Goal: Task Accomplishment & Management: Manage account settings

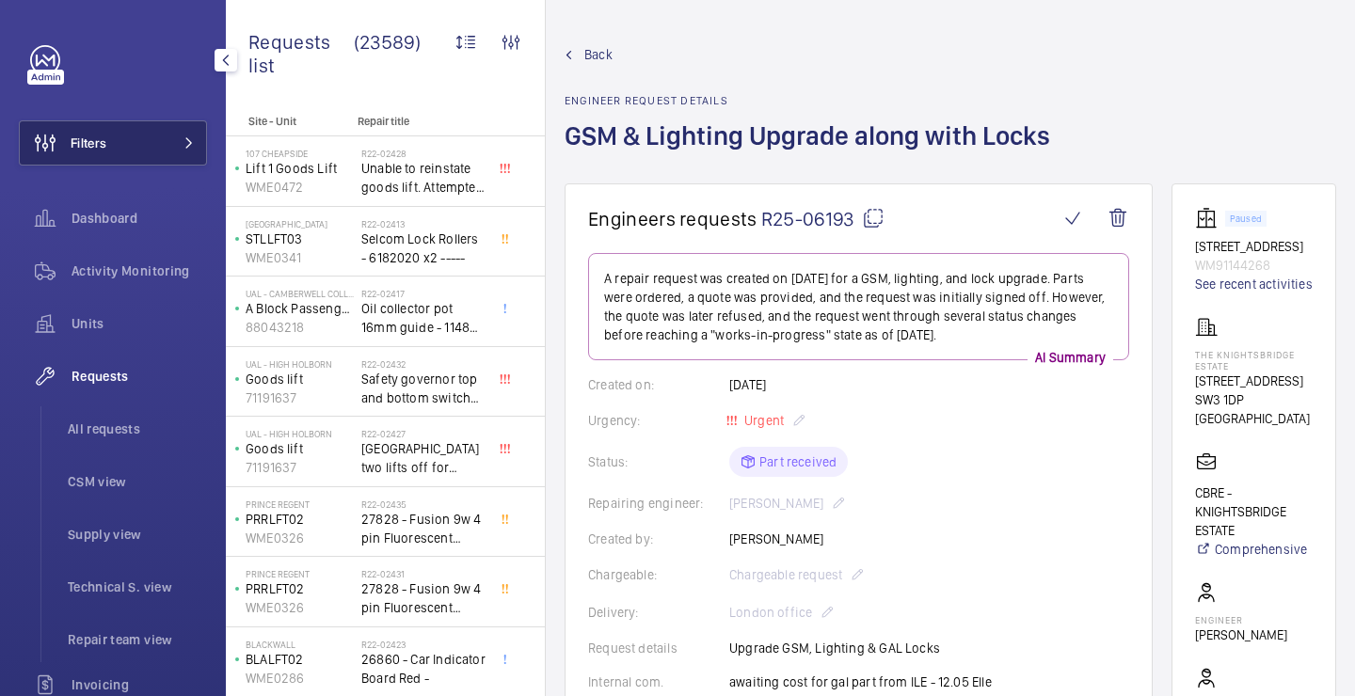
click at [159, 155] on button "Filters" at bounding box center [113, 142] width 188 height 45
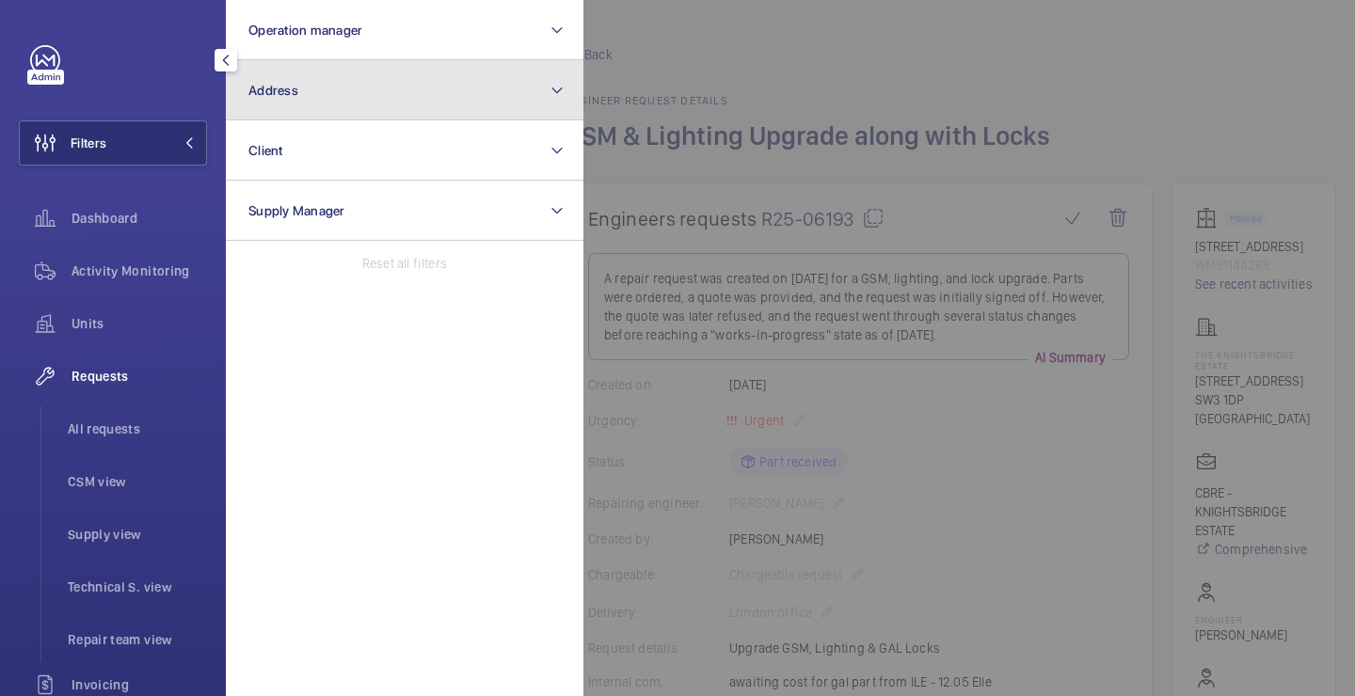
click at [305, 110] on button "Address" at bounding box center [405, 90] width 358 height 60
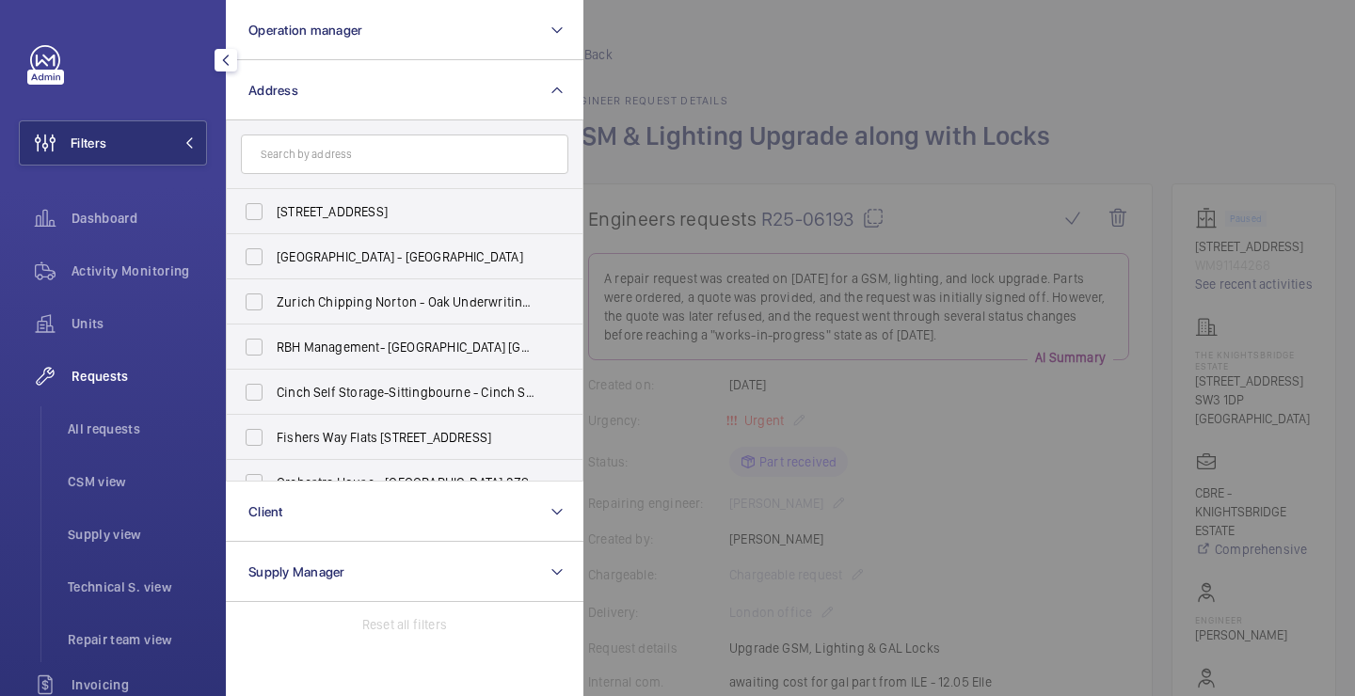
click at [360, 163] on input "text" at bounding box center [405, 155] width 328 height 40
type input "f"
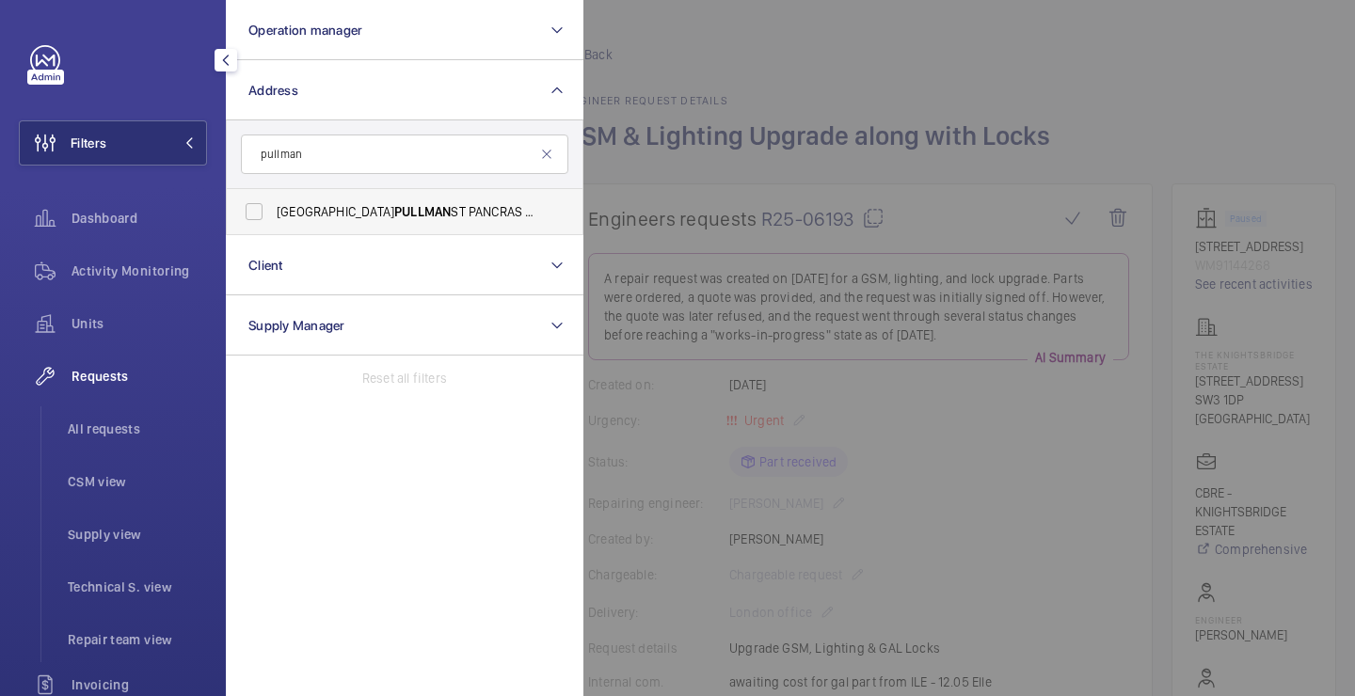
type input "pullman"
click at [400, 200] on label "LONDON PULLMAN ST PANCRAS - H5309, [GEOGRAPHIC_DATA], [STREET_ADDRESS]" at bounding box center [391, 211] width 328 height 45
click at [273, 200] on input "LONDON PULLMAN ST PANCRAS - H5309, [GEOGRAPHIC_DATA], [STREET_ADDRESS]" at bounding box center [254, 212] width 38 height 38
checkbox input "true"
click at [587, 154] on div at bounding box center [1260, 348] width 1355 height 696
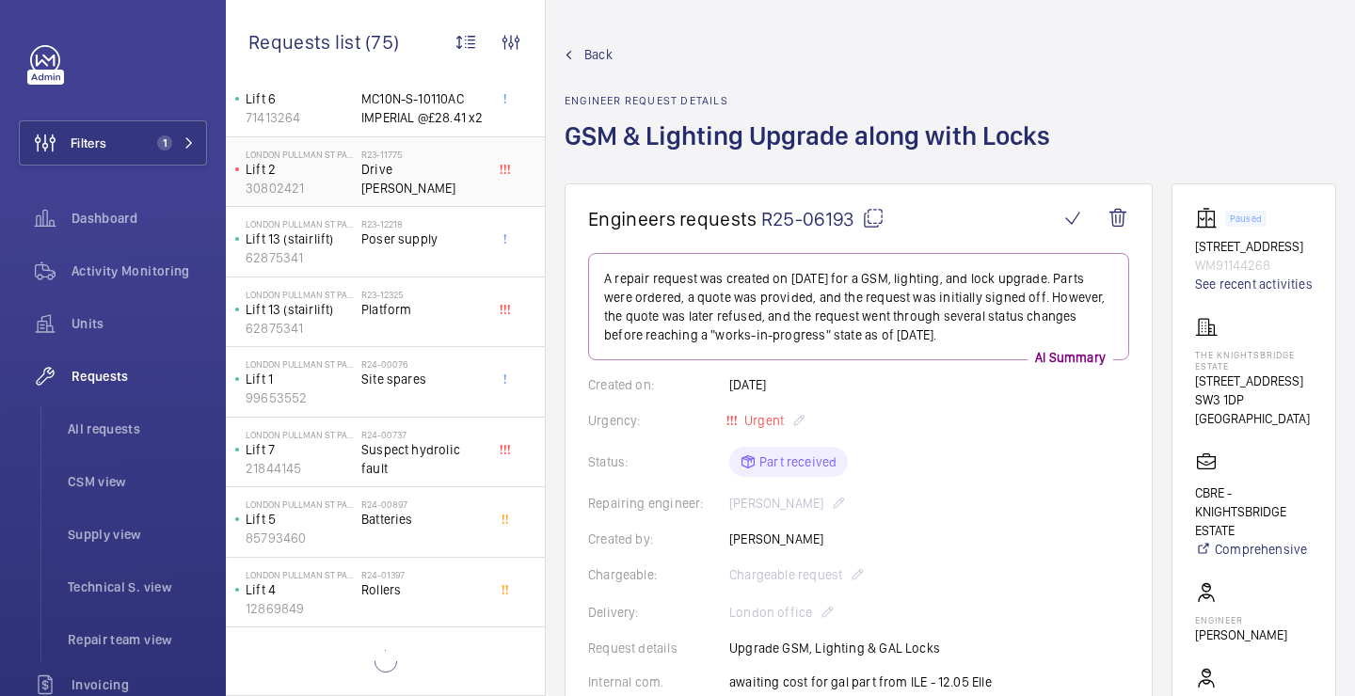
scroll to position [733, 0]
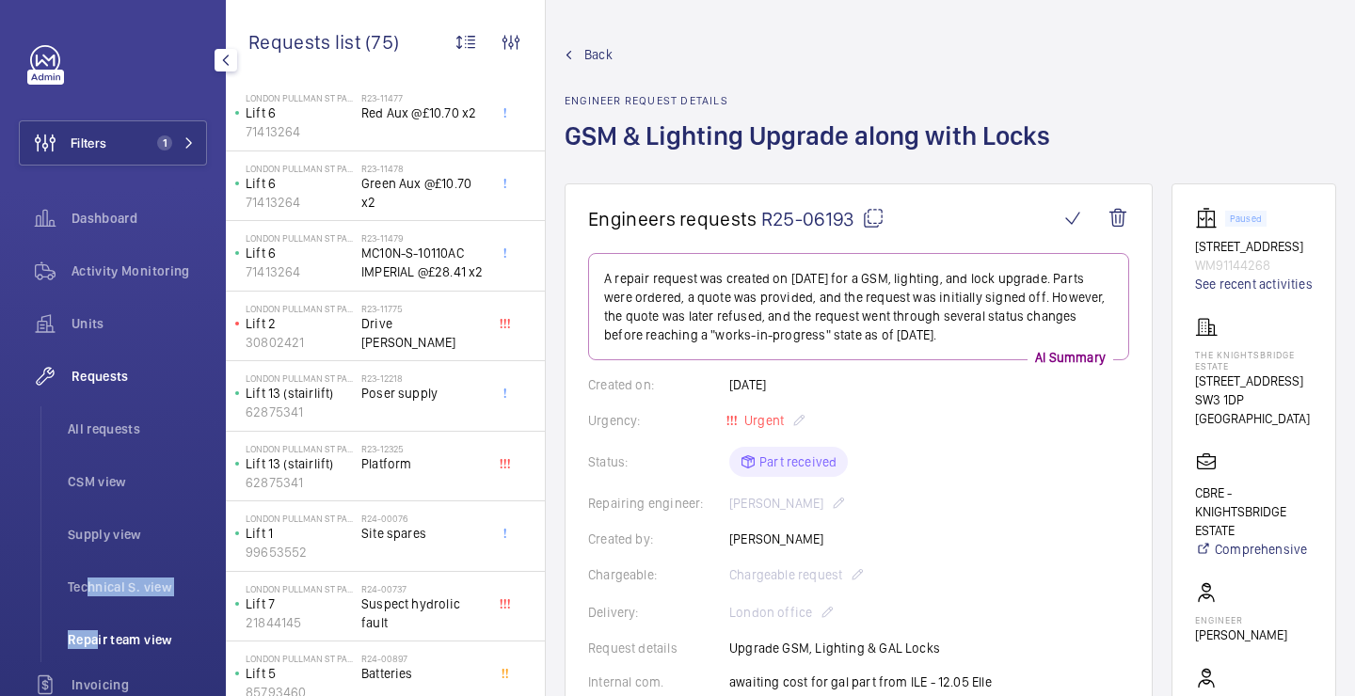
drag, startPoint x: 84, startPoint y: 587, endPoint x: 89, endPoint y: 632, distance: 45.5
click at [89, 632] on ul "All requests CSM view Supply view Technical S. view Repair team view" at bounding box center [123, 535] width 167 height 256
click at [89, 632] on span "Repair team view" at bounding box center [137, 640] width 139 height 19
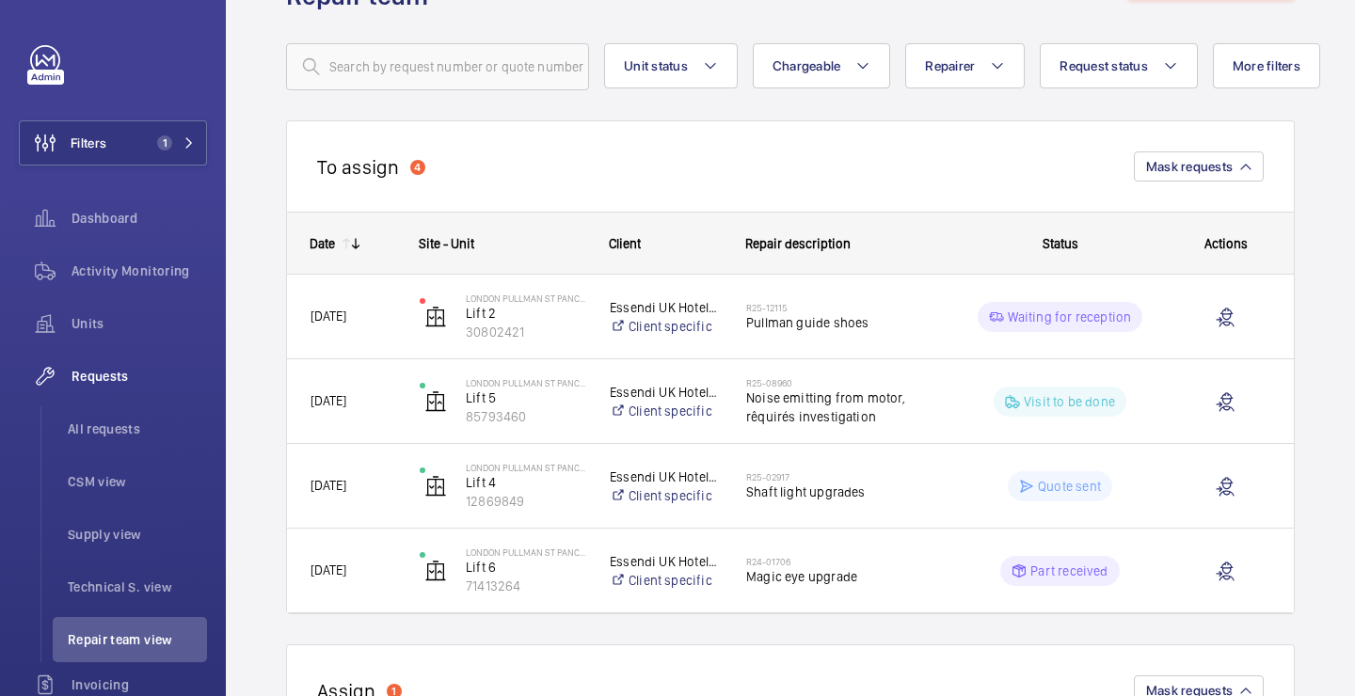
scroll to position [107, 0]
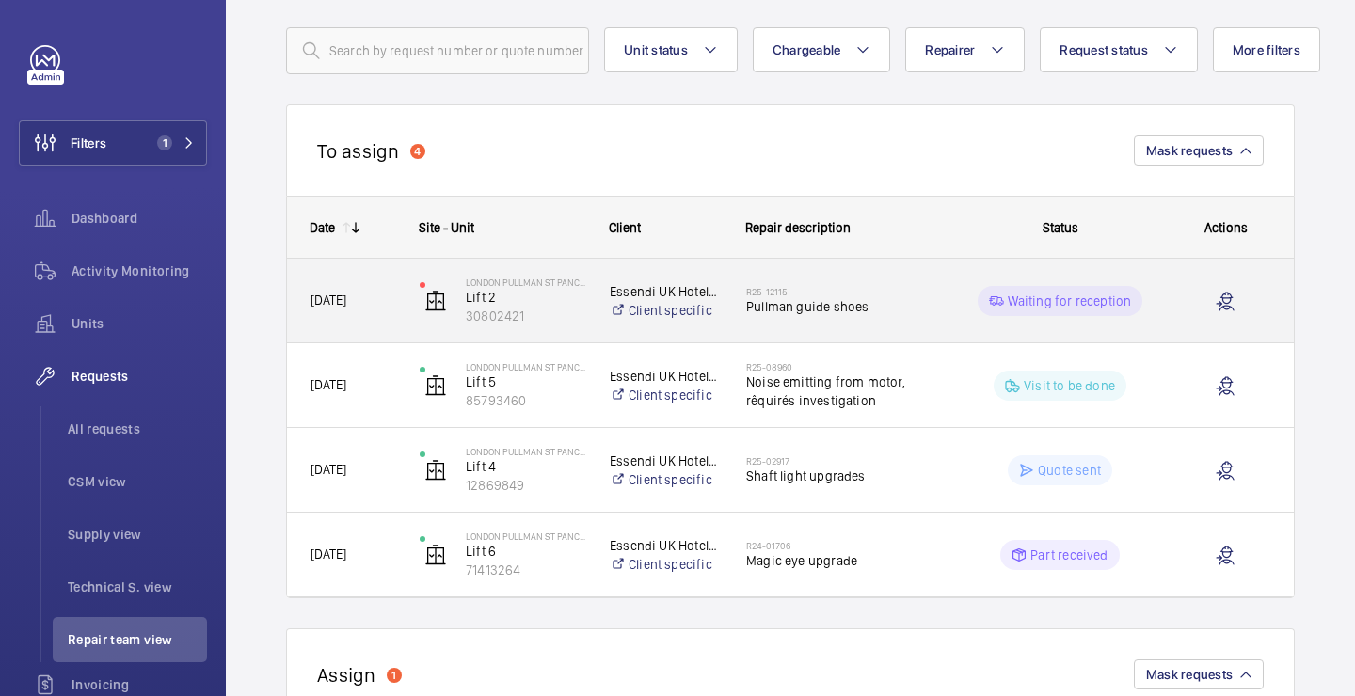
click at [823, 301] on span "Pullman guide shoes" at bounding box center [842, 306] width 193 height 19
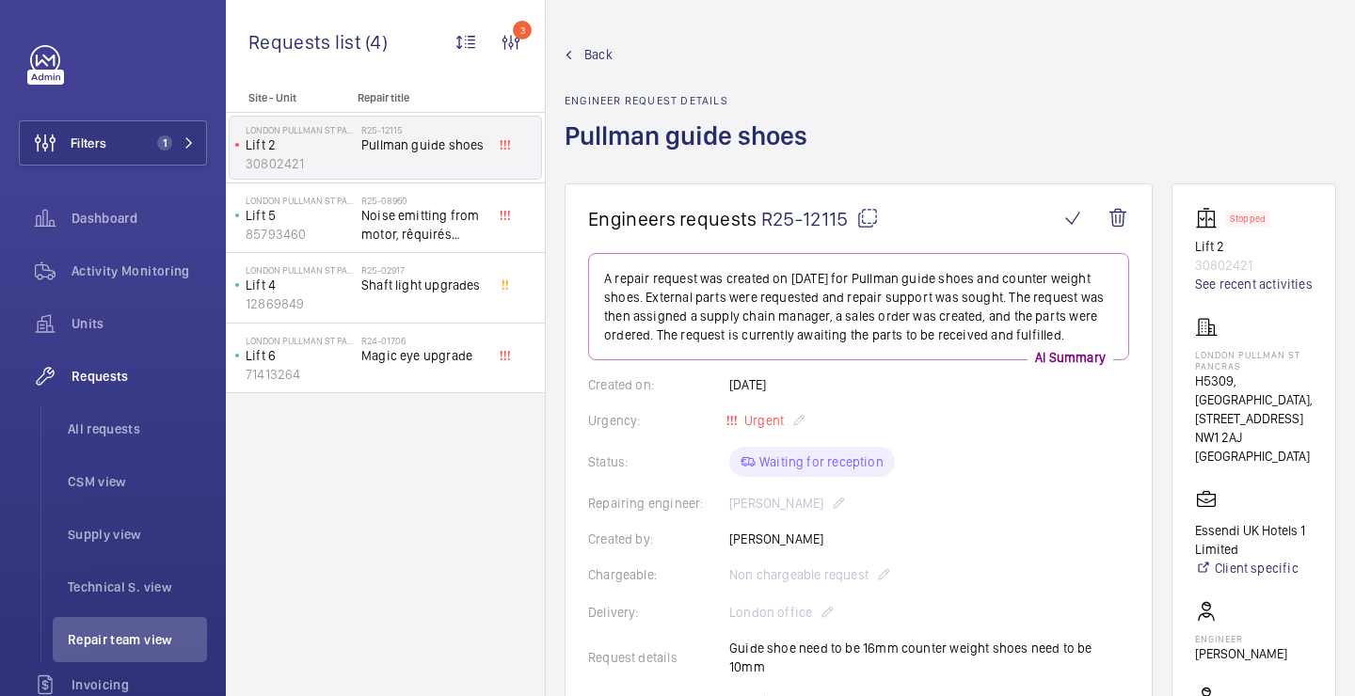
click at [871, 214] on mat-icon at bounding box center [867, 218] width 23 height 23
